Goal: Transaction & Acquisition: Subscribe to service/newsletter

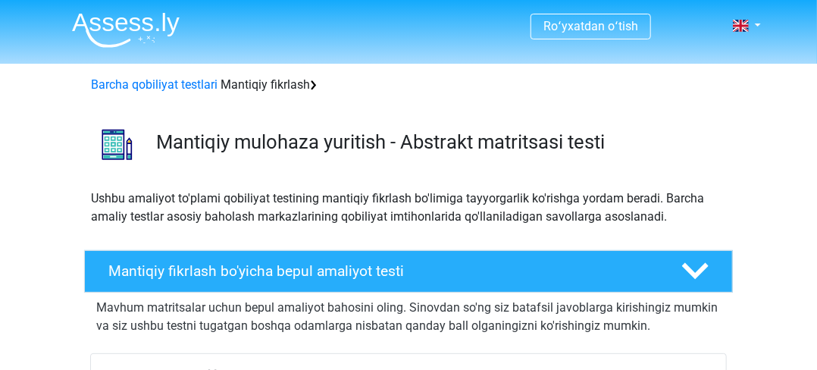
scroll to position [76, 0]
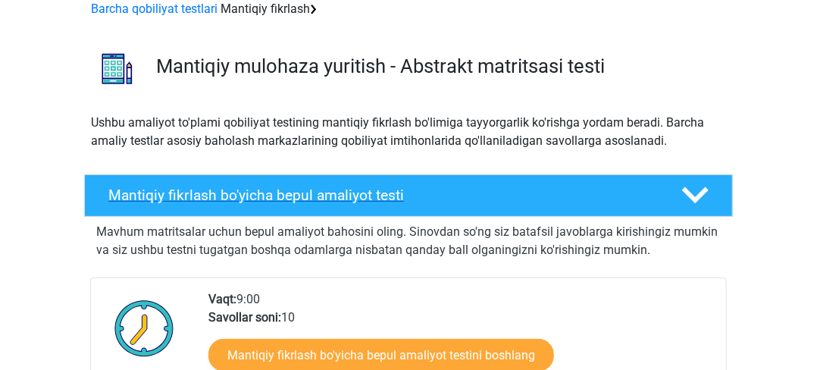
click at [689, 195] on polygon at bounding box center [695, 195] width 27 height 17
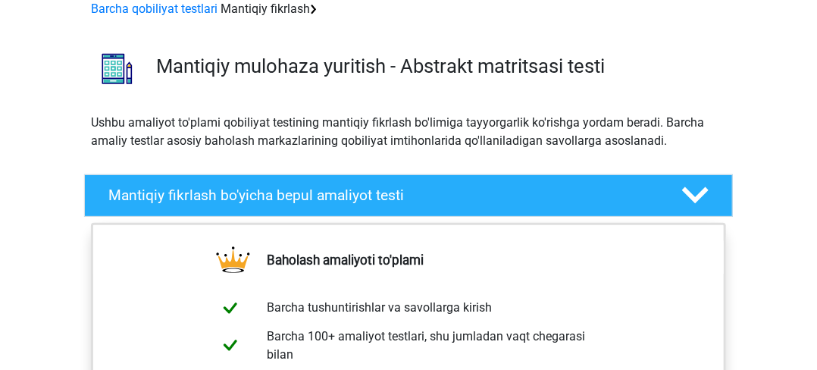
scroll to position [303, 0]
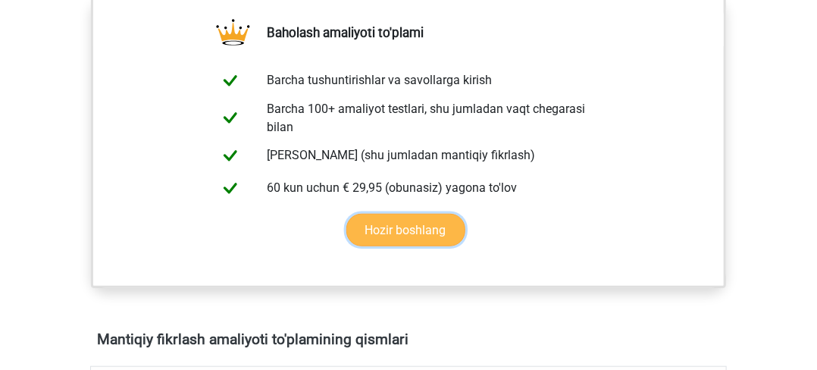
click at [375, 214] on link "Hozir boshlang" at bounding box center [406, 230] width 119 height 33
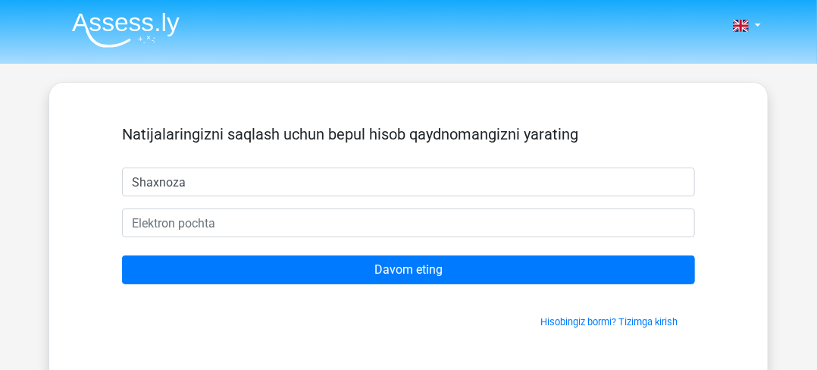
type input "Shaxnoza"
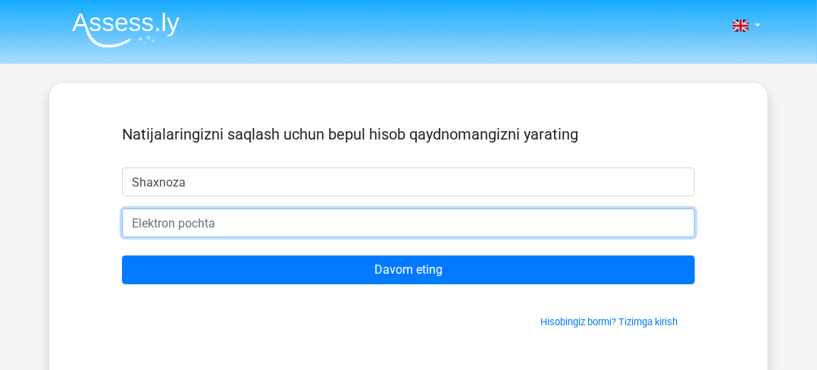
click at [151, 224] on input "email" at bounding box center [408, 223] width 573 height 29
type input "[EMAIL_ADDRESS][DOMAIN_NAME]"
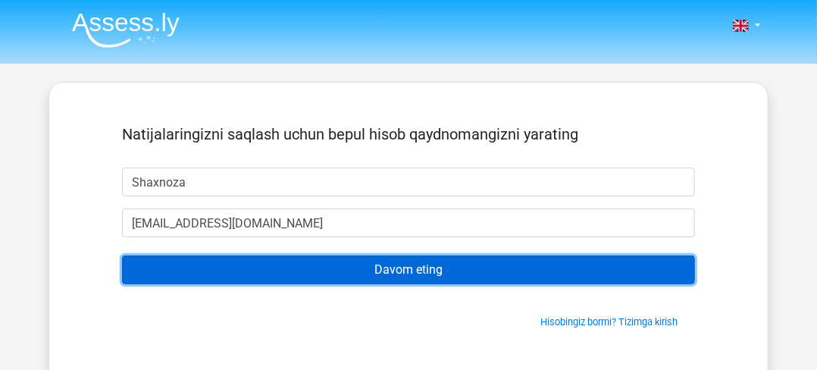
click at [422, 268] on input "Davom eting" at bounding box center [408, 270] width 573 height 29
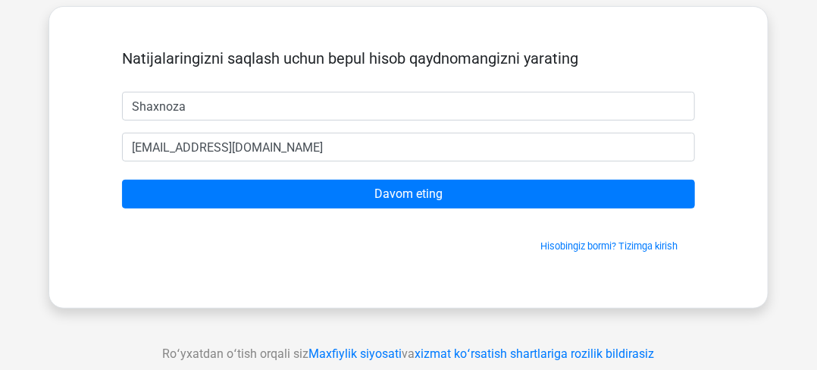
scroll to position [227, 0]
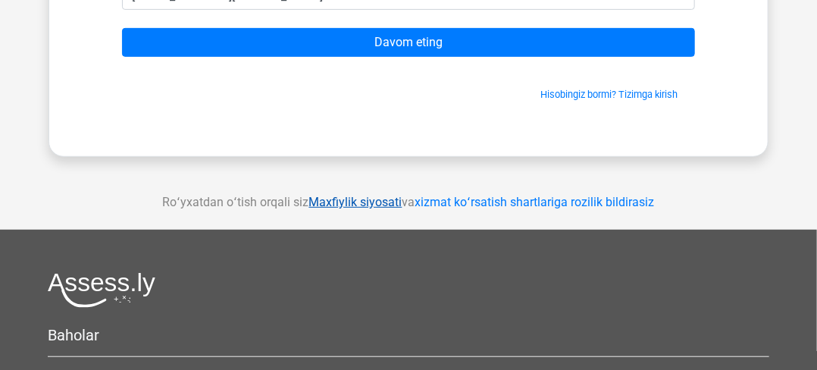
click at [381, 203] on font "Maxfiylik siyosati" at bounding box center [355, 202] width 93 height 14
